Goal: Browse casually: Explore the website without a specific task or goal

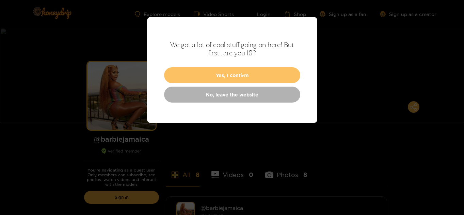
click at [285, 76] on button "Yes, I confirm" at bounding box center [232, 75] width 136 height 16
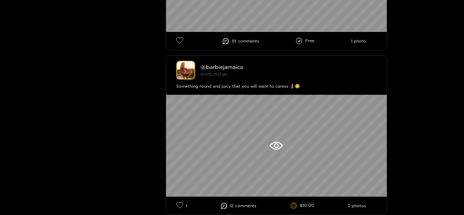
scroll to position [374, 0]
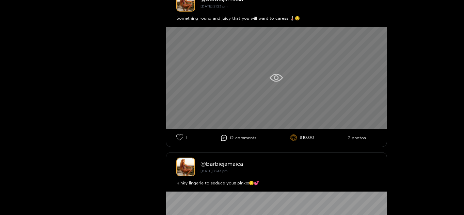
click at [279, 77] on icon at bounding box center [275, 78] width 13 height 8
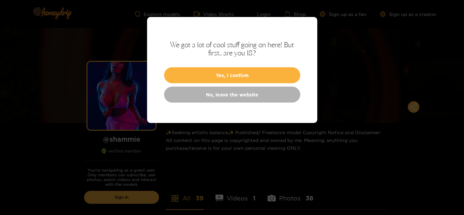
drag, startPoint x: 272, startPoint y: 76, endPoint x: 271, endPoint y: 46, distance: 29.9
click at [271, 70] on button "Yes, I confirm" at bounding box center [232, 75] width 136 height 16
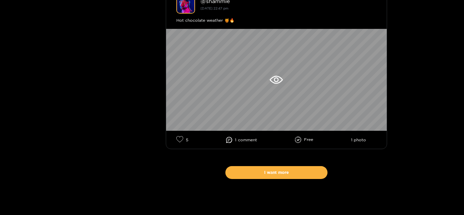
scroll to position [4254, 0]
